Goal: Information Seeking & Learning: Learn about a topic

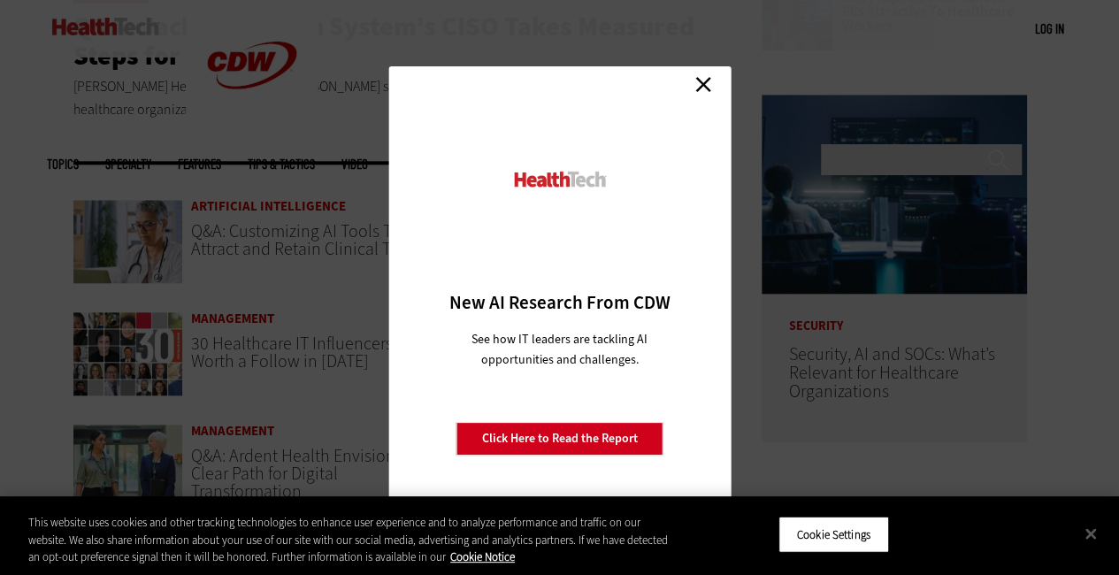
scroll to position [829, 0]
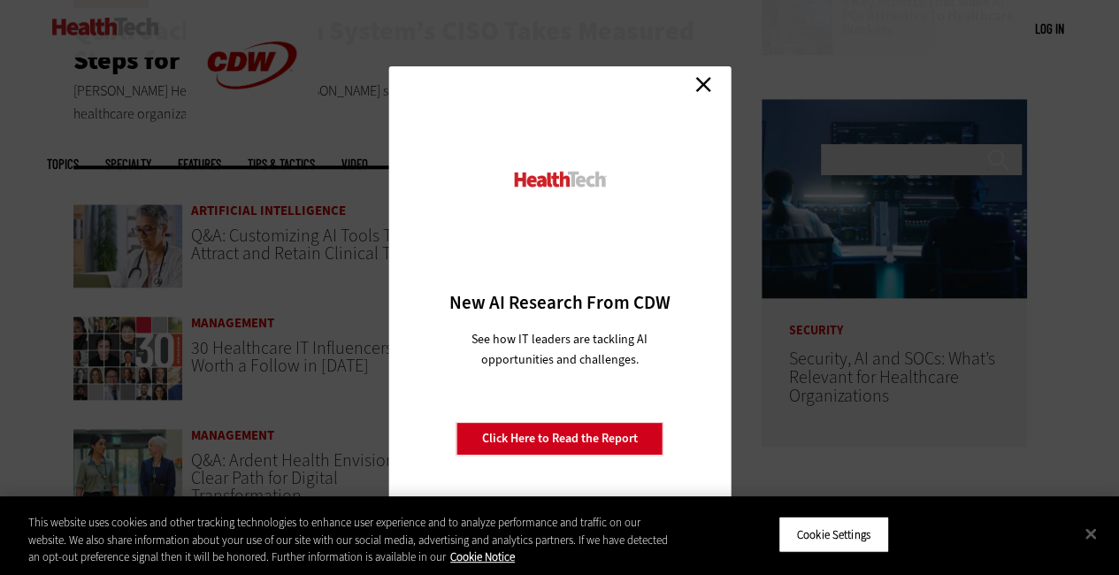
click at [695, 81] on link "Close" at bounding box center [703, 84] width 27 height 27
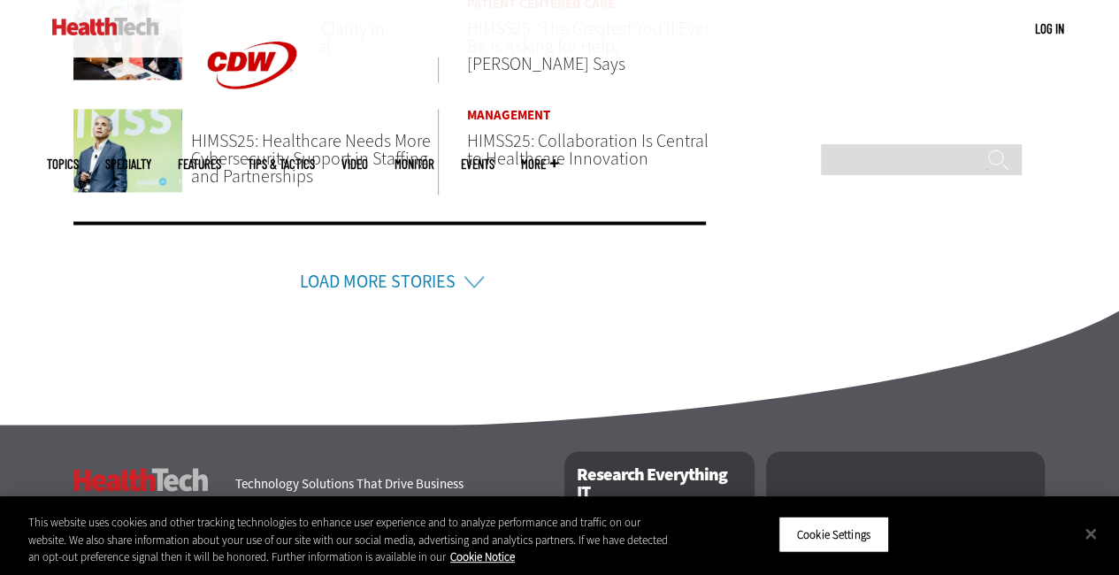
scroll to position [1375, 0]
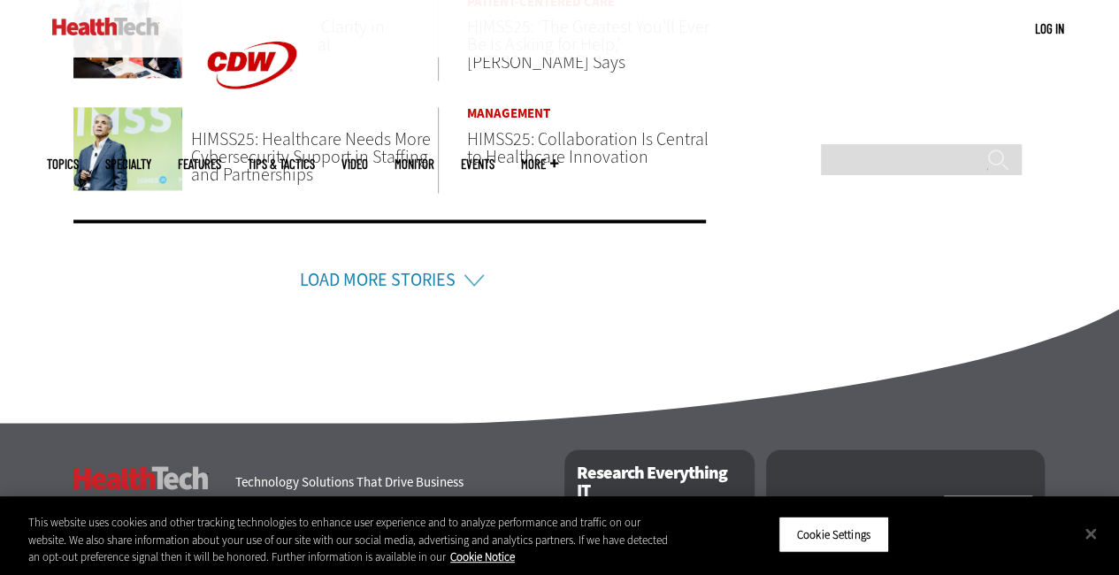
click at [386, 271] on link "Load More Stories" at bounding box center [378, 280] width 156 height 24
click at [472, 277] on li "Load More Stories" at bounding box center [389, 256] width 633 height 74
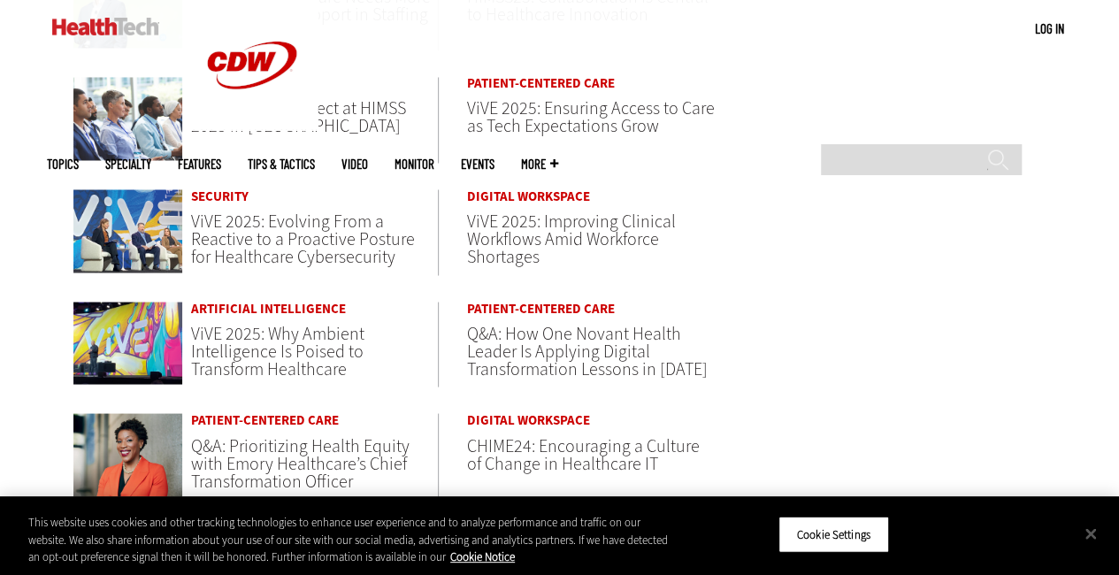
scroll to position [1521, 0]
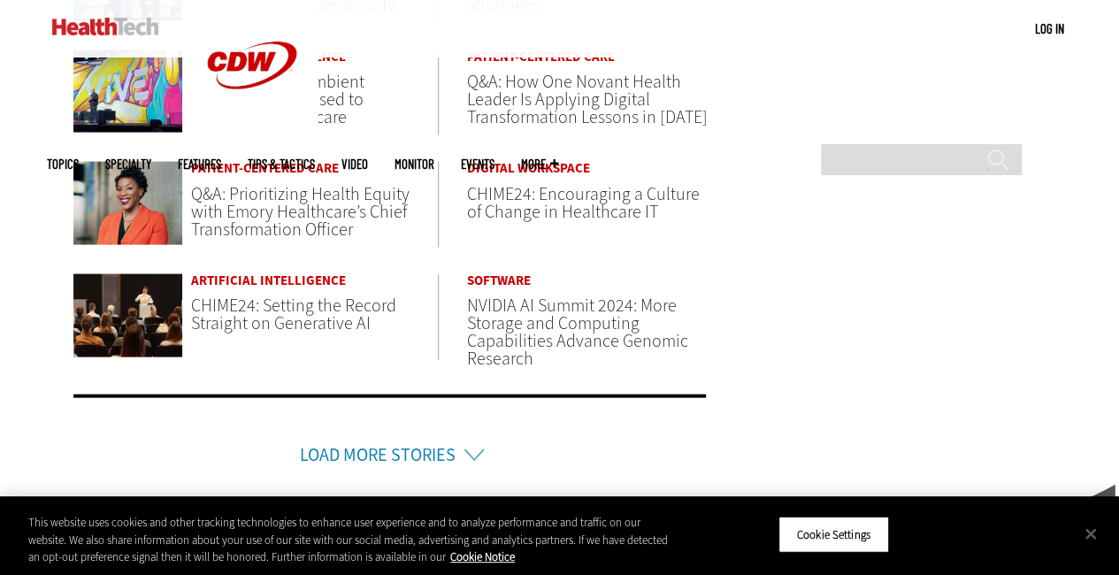
scroll to position [1773, 0]
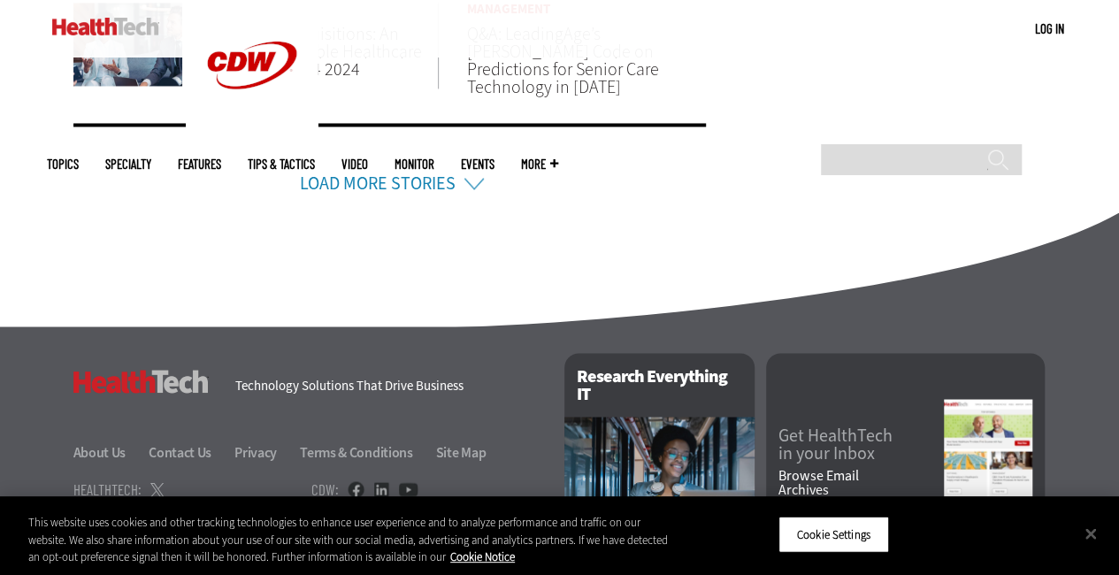
scroll to position [1458, 0]
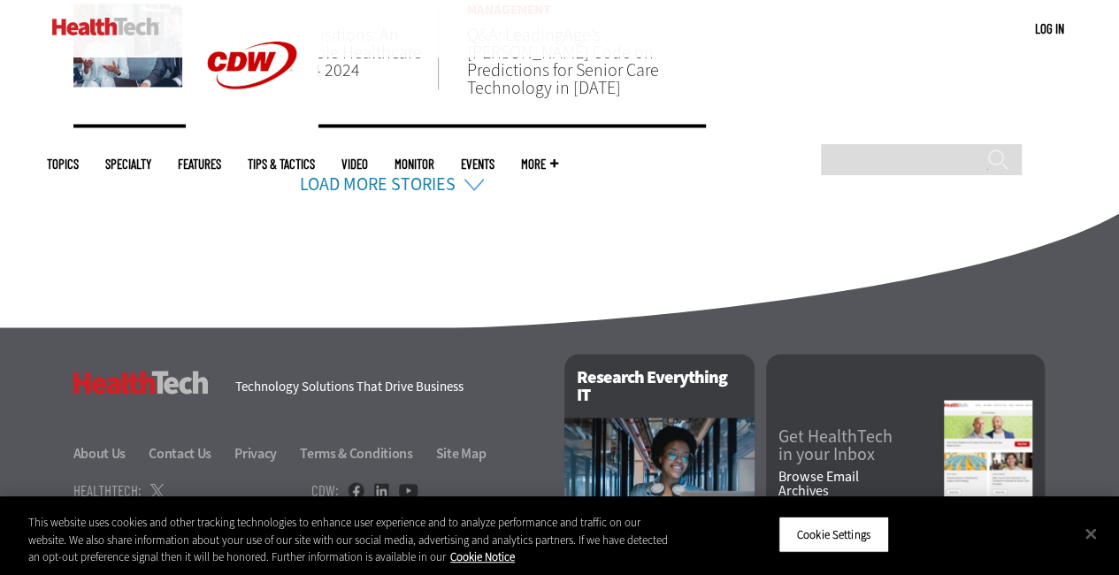
click at [403, 183] on link "Load More Stories" at bounding box center [378, 184] width 156 height 24
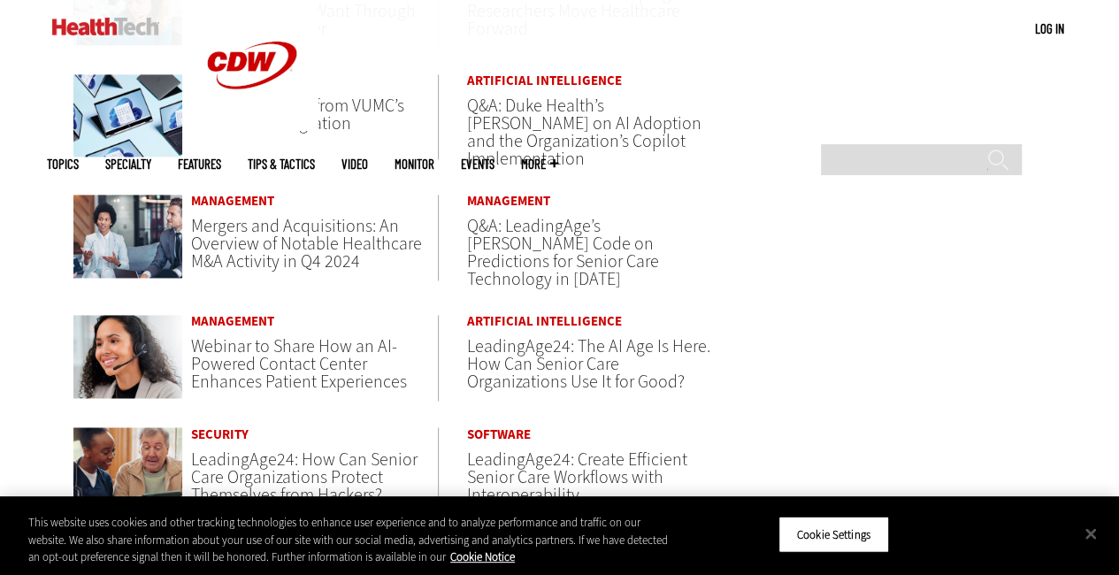
scroll to position [1268, 0]
